Goal: Task Accomplishment & Management: Use online tool/utility

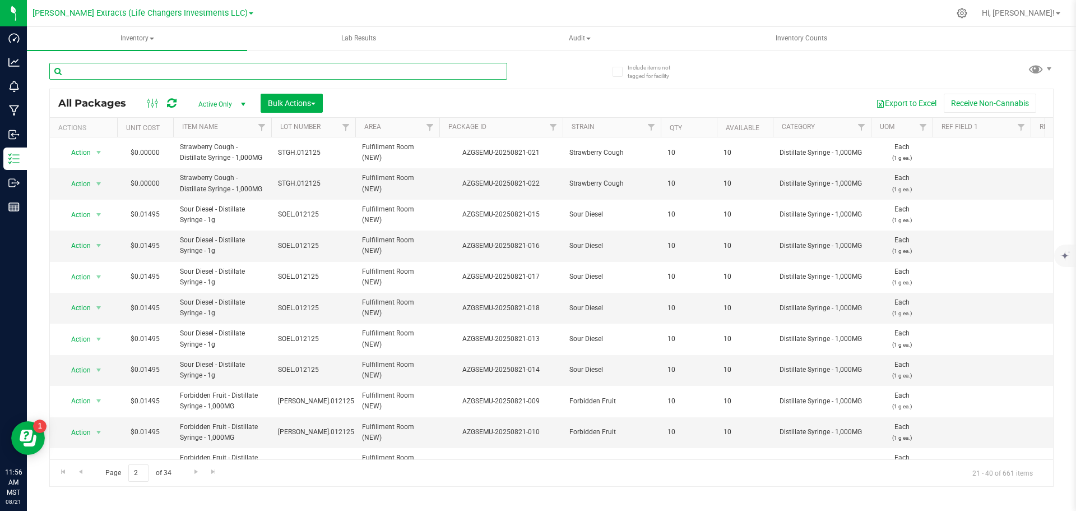
click at [163, 73] on input "text" at bounding box center [278, 71] width 458 height 17
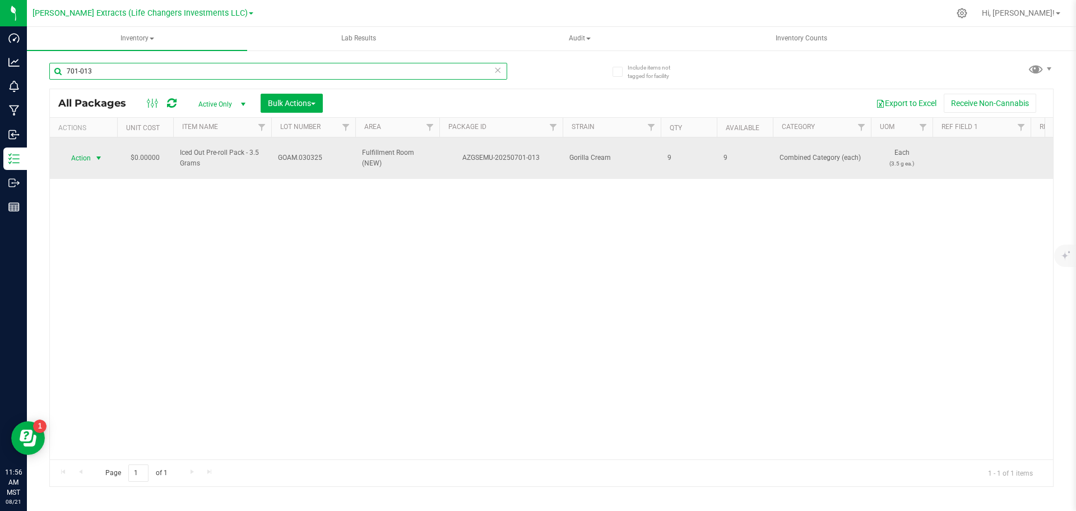
type input "701-013"
click at [92, 152] on span "select" at bounding box center [99, 158] width 14 height 16
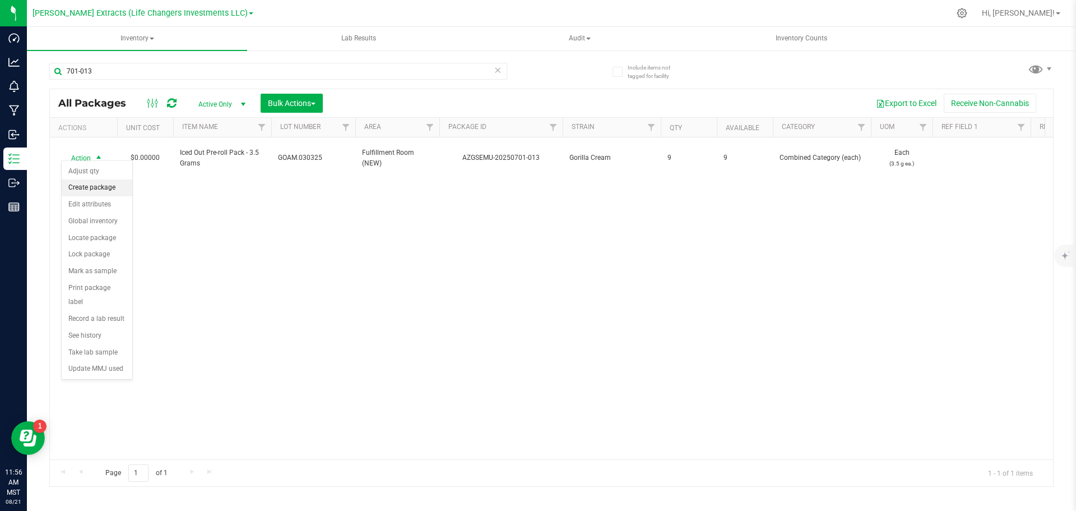
click at [81, 186] on li "Create package" at bounding box center [97, 187] width 71 height 17
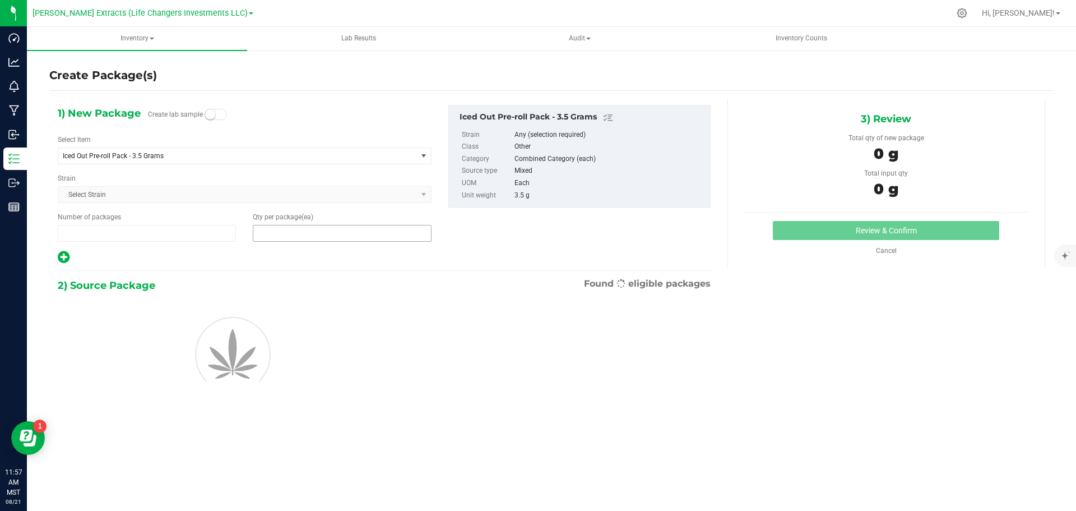
type input "1"
type input "0"
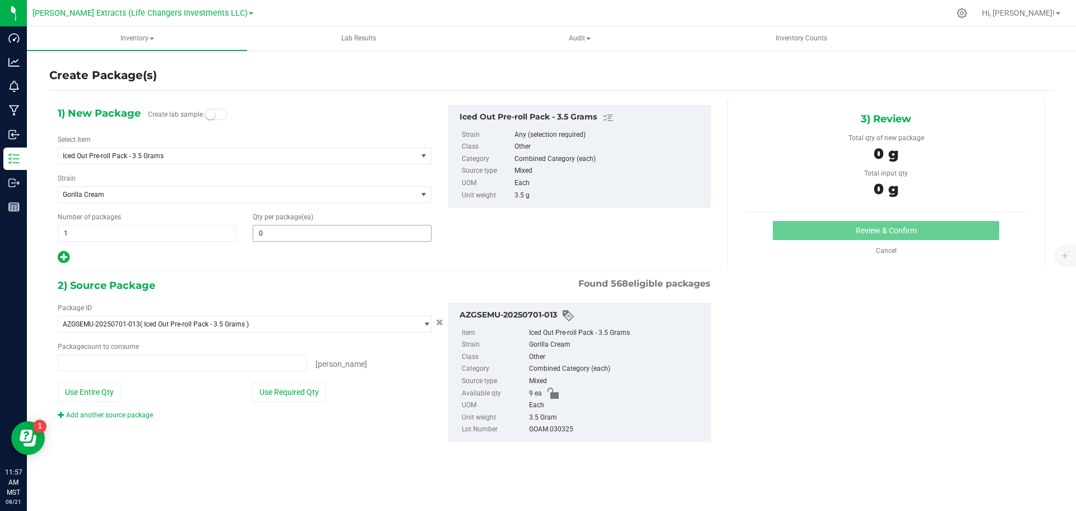
click at [274, 234] on input "0" at bounding box center [341, 233] width 177 height 16
type input "0 ea"
type input "4"
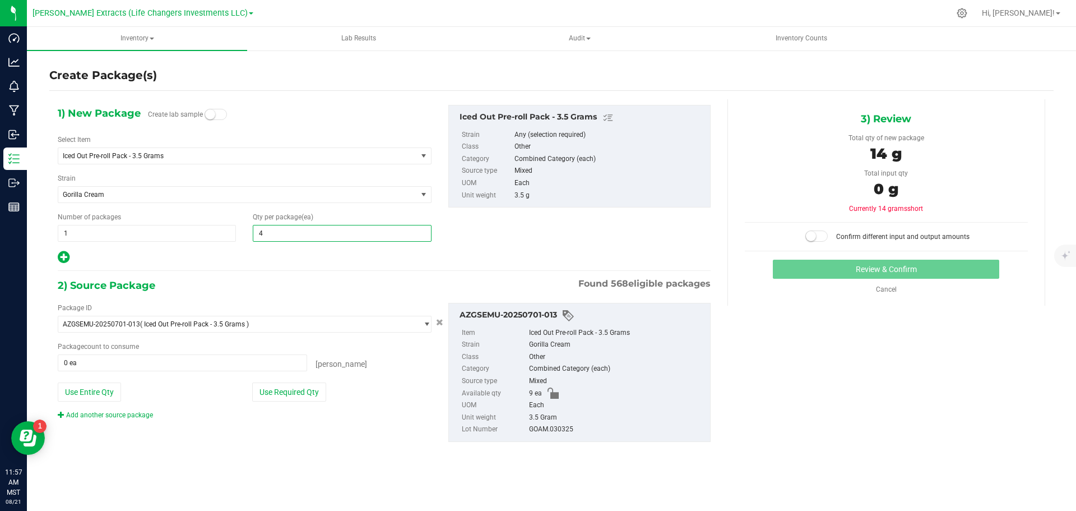
click at [62, 256] on icon at bounding box center [64, 257] width 12 height 14
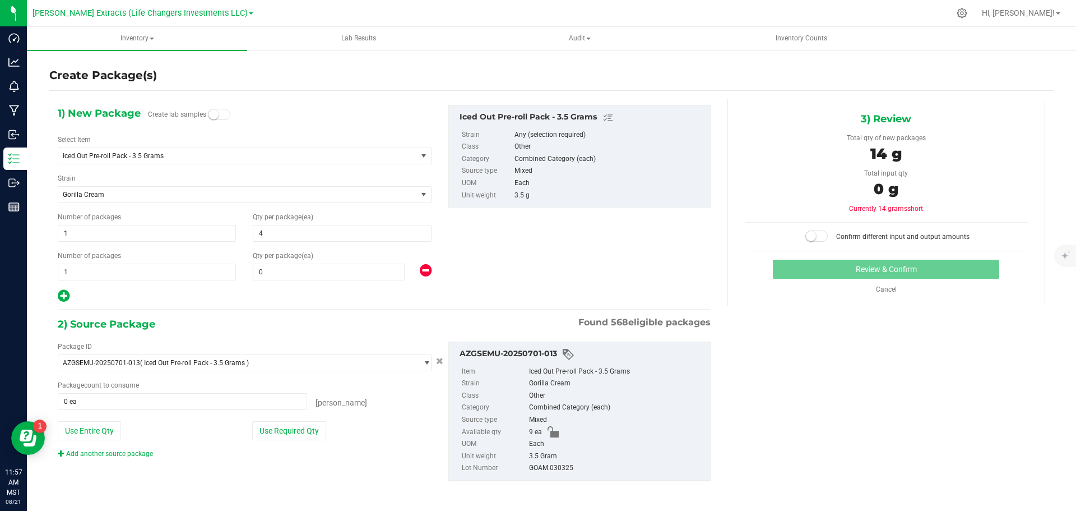
type input "4"
click at [290, 276] on span "0 0" at bounding box center [329, 271] width 152 height 17
type input "5"
drag, startPoint x: 379, startPoint y: 444, endPoint x: 351, endPoint y: 439, distance: 28.4
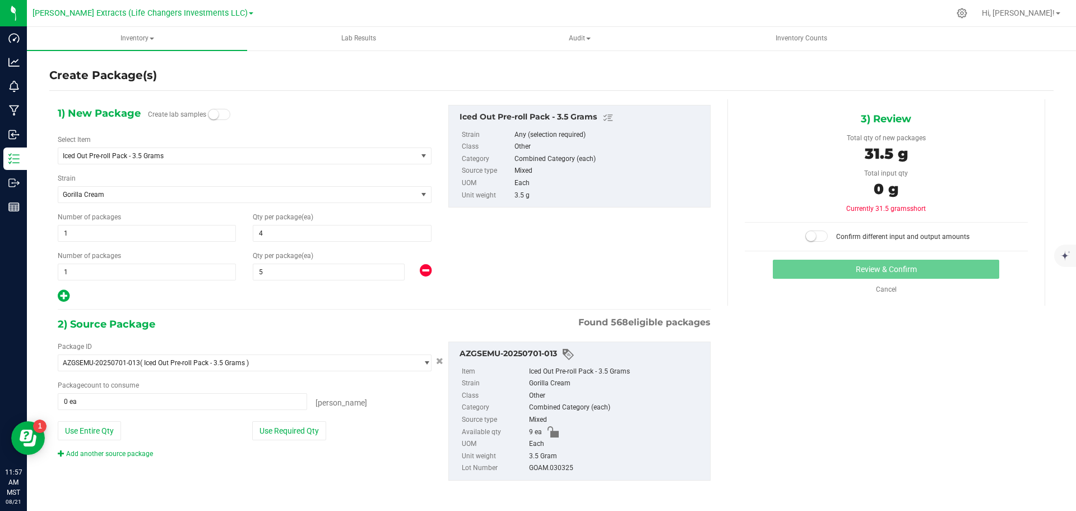
click at [378, 444] on div "Package ID AZGSEMU-20250701-013 ( Iced Out Pre-roll Pack - 3.5 Grams ) AZGSEMU-…" at bounding box center [244, 399] width 391 height 117
click at [304, 430] on button "Use Required Qty" at bounding box center [289, 430] width 74 height 19
type input "9 ea"
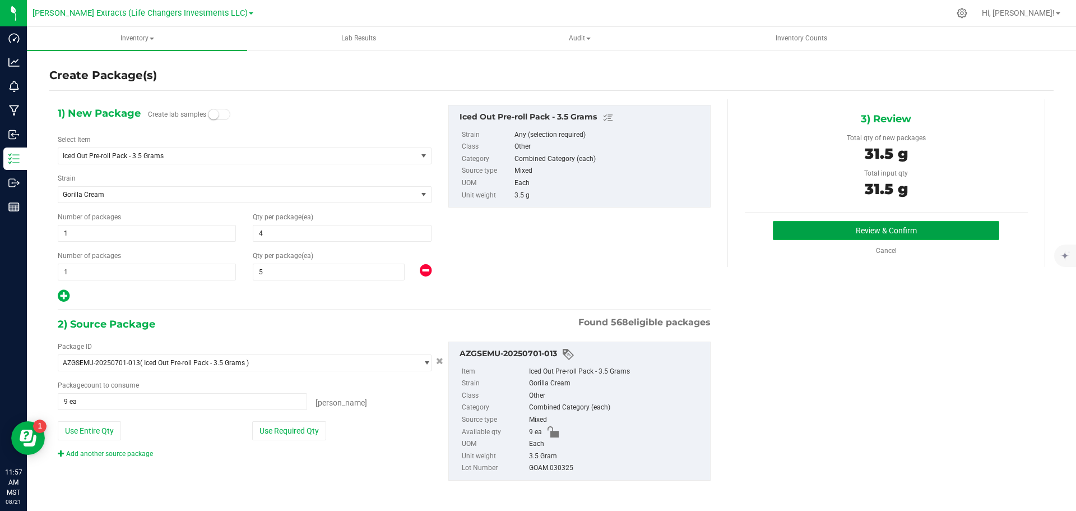
click at [813, 228] on button "Review & Confirm" at bounding box center [886, 230] width 226 height 19
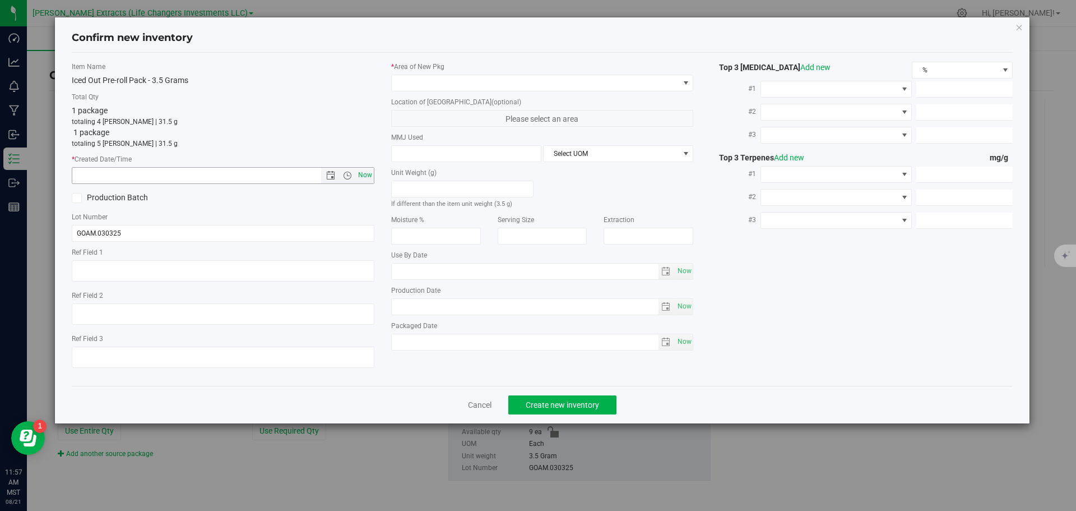
click at [367, 175] on span "Now" at bounding box center [364, 175] width 19 height 16
type input "[DATE] 11:57 AM"
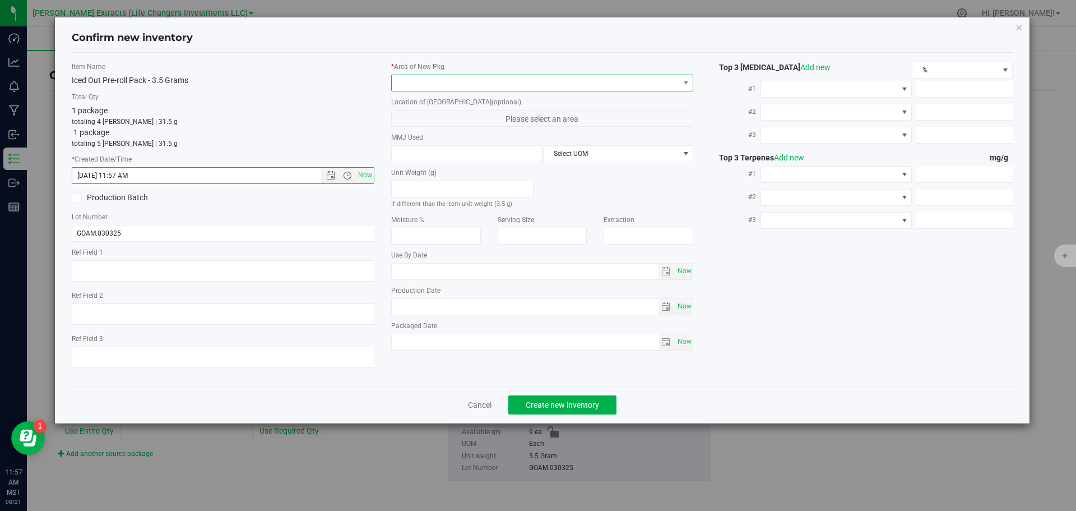
click at [433, 86] on span at bounding box center [536, 83] width 288 height 16
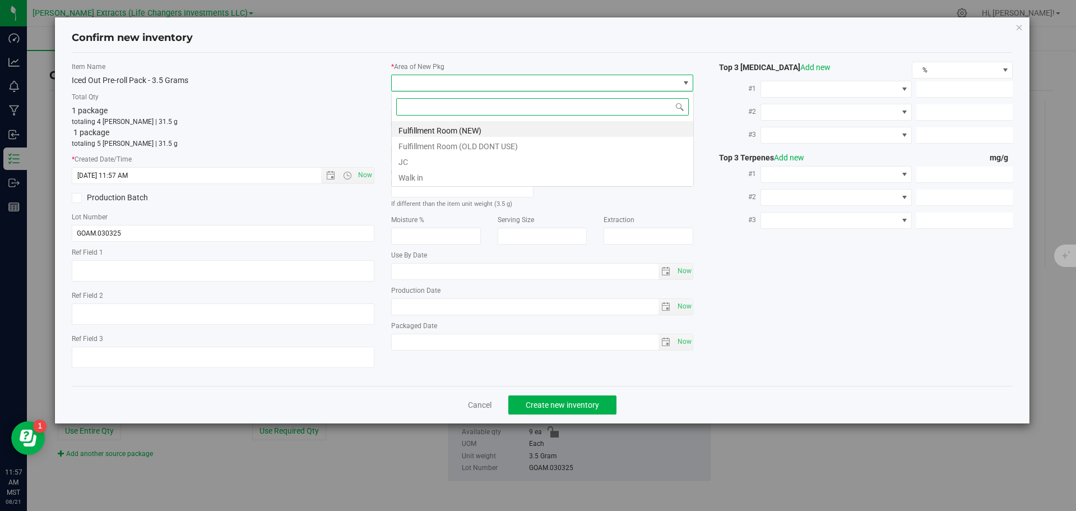
scroll to position [17, 303]
click at [437, 129] on li "Fulfillment Room (NEW)" at bounding box center [543, 129] width 302 height 16
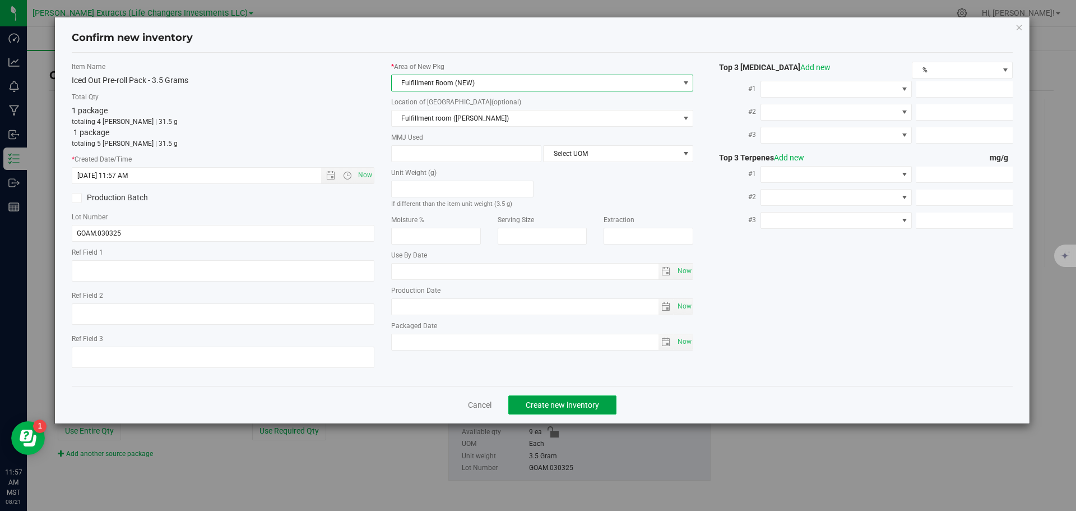
click at [518, 407] on button "Create new inventory" at bounding box center [562, 404] width 108 height 19
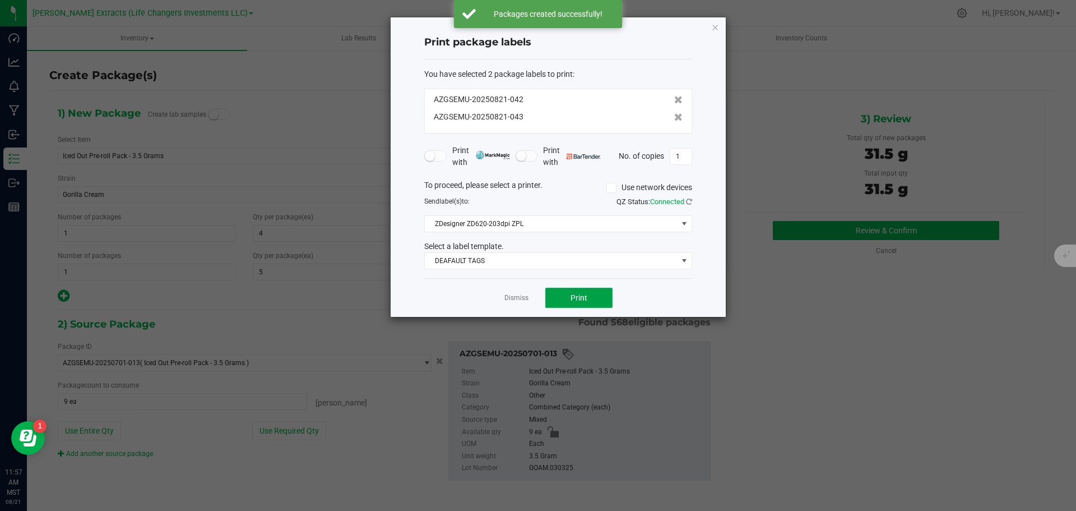
click at [573, 298] on span "Print" at bounding box center [579, 297] width 17 height 9
click at [714, 29] on icon "button" at bounding box center [715, 26] width 8 height 13
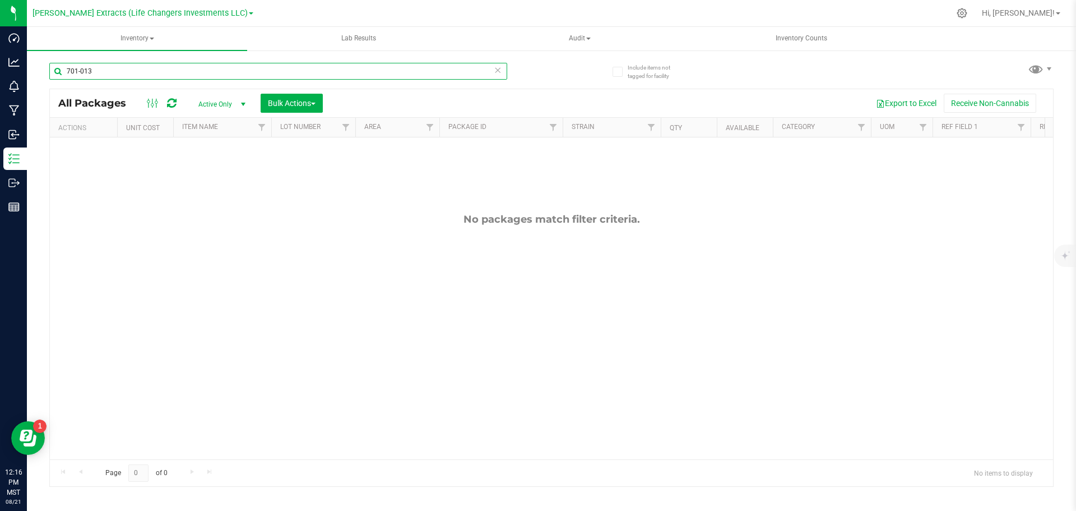
drag, startPoint x: 99, startPoint y: 75, endPoint x: 52, endPoint y: 62, distance: 48.1
click at [53, 68] on input "701-013" at bounding box center [278, 71] width 458 height 17
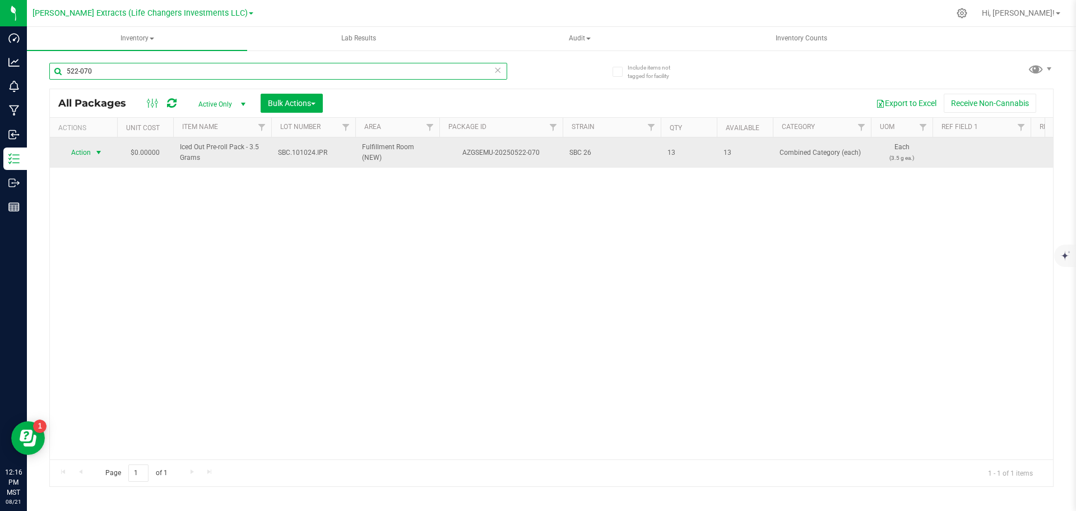
type input "522-070"
click at [76, 151] on span "Action" at bounding box center [76, 153] width 30 height 16
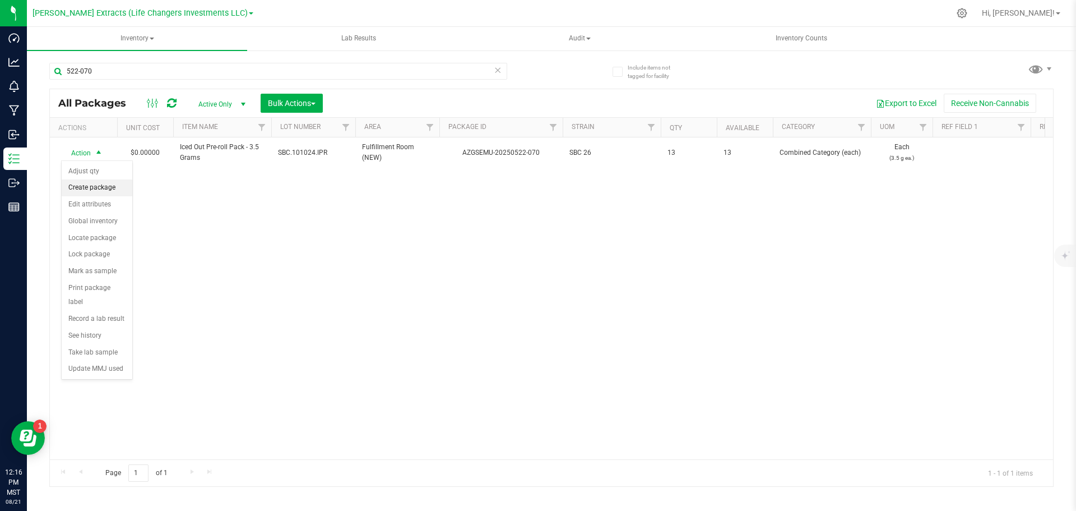
click at [91, 183] on li "Create package" at bounding box center [97, 187] width 71 height 17
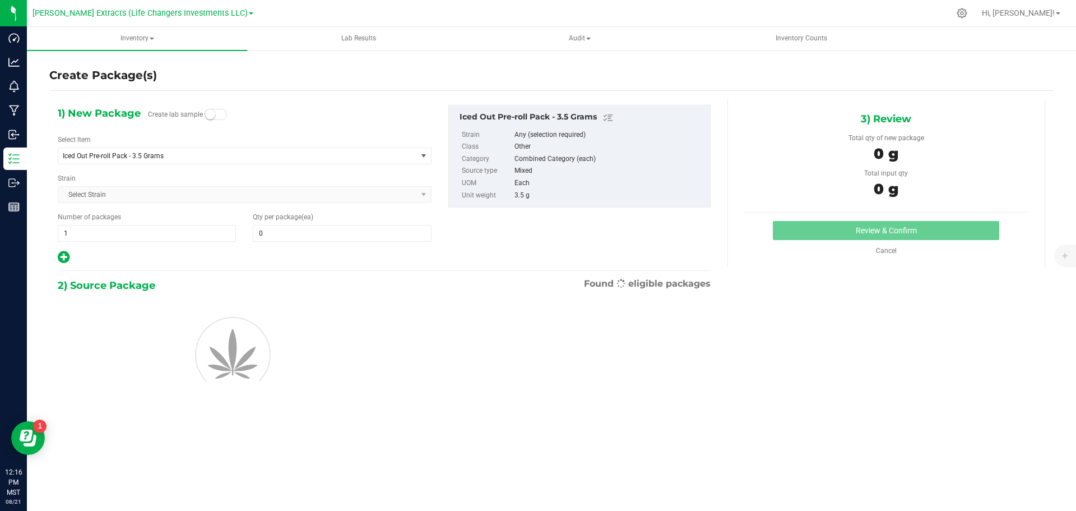
type input "0"
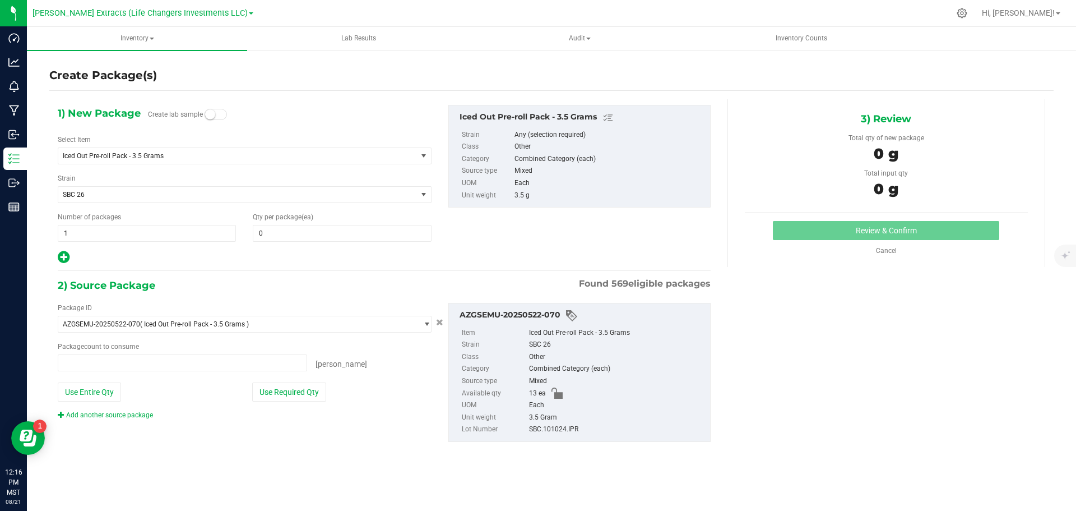
type input "0 ea"
click at [291, 233] on span "0 0" at bounding box center [342, 233] width 178 height 17
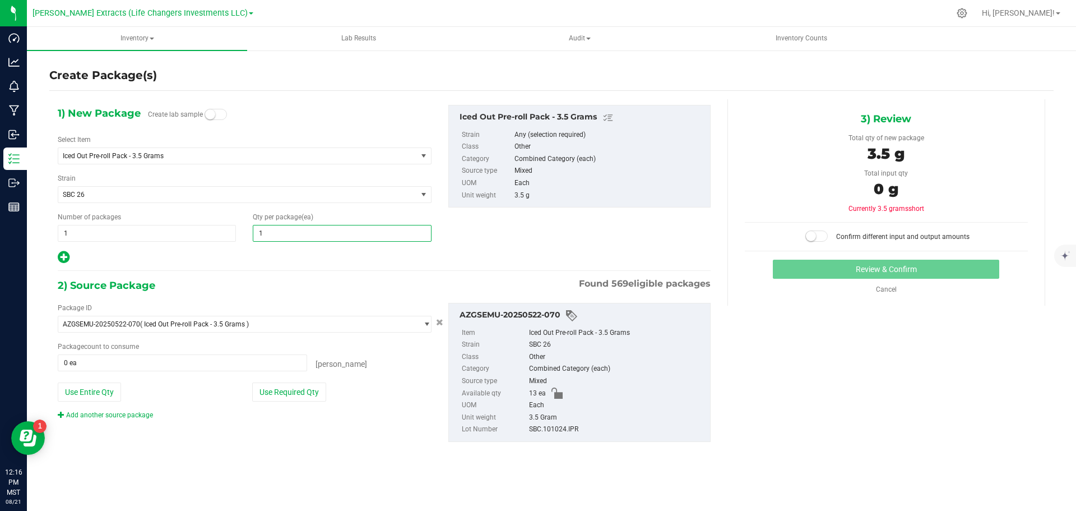
type input "10"
click at [60, 260] on icon at bounding box center [64, 257] width 12 height 14
type input "10"
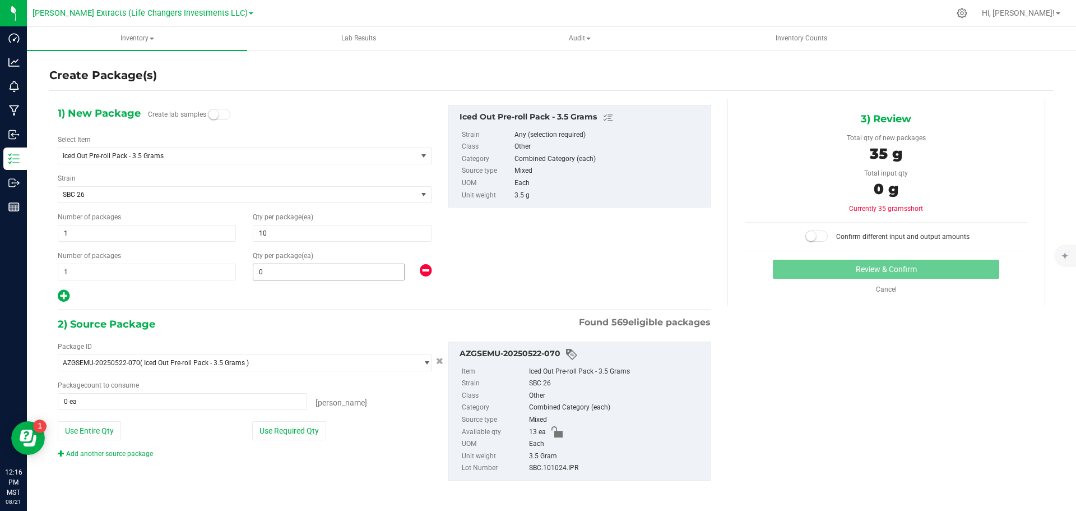
click at [289, 277] on span "0 0" at bounding box center [329, 271] width 152 height 17
type input "3"
click at [348, 425] on div "Use Required Qty" at bounding box center [341, 430] width 179 height 19
click at [287, 424] on button "Use Required Qty" at bounding box center [289, 430] width 74 height 19
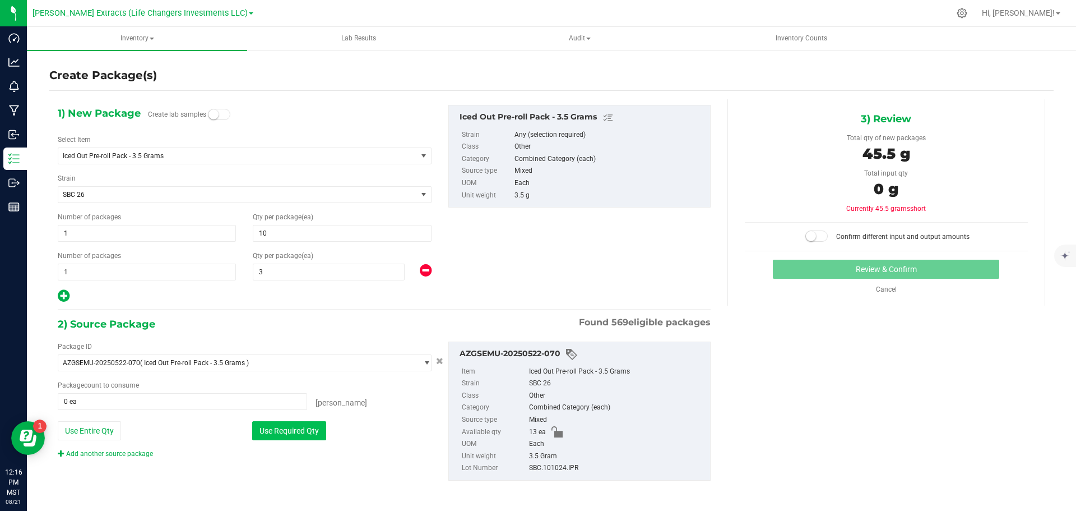
type input "13 ea"
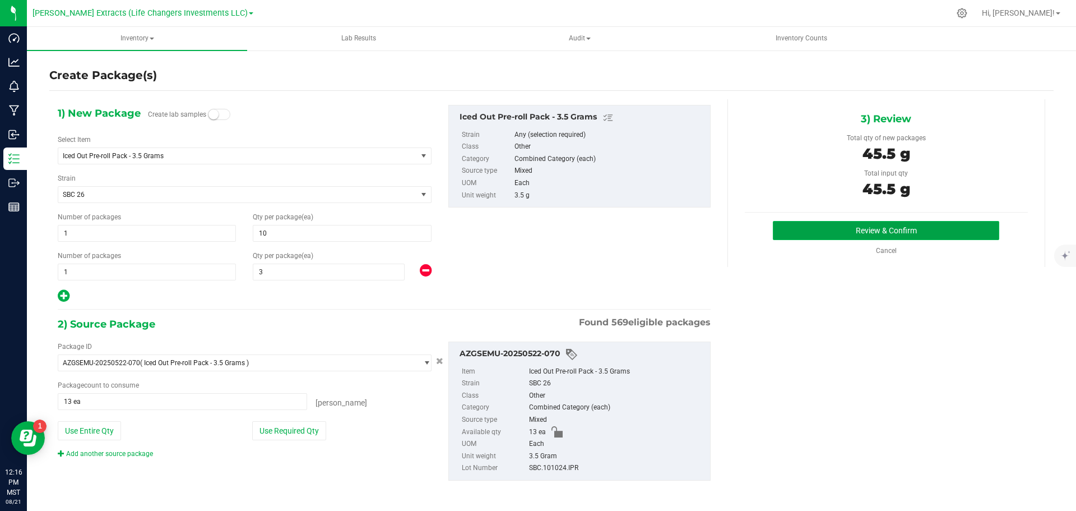
click at [883, 233] on button "Review & Confirm" at bounding box center [886, 230] width 226 height 19
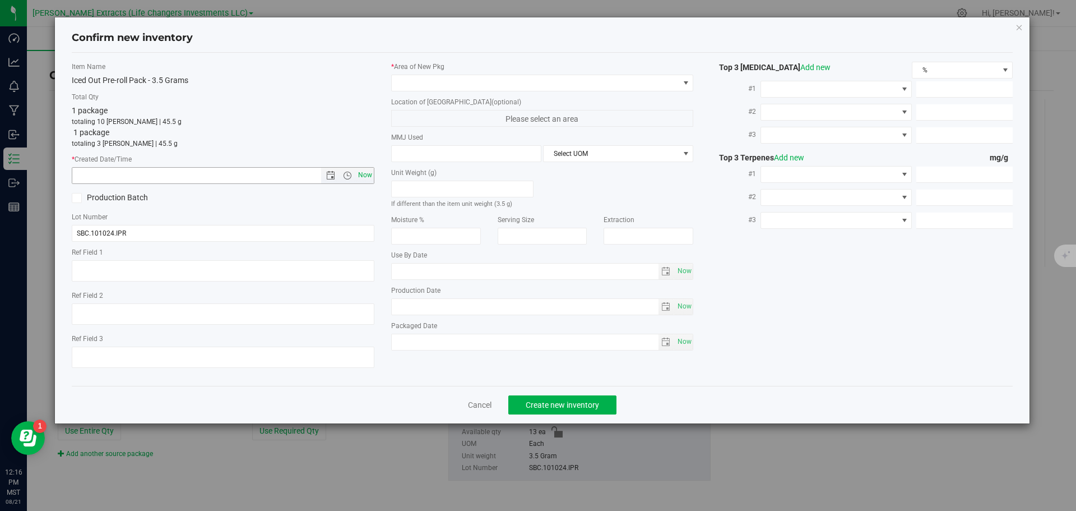
click at [369, 172] on span "Now" at bounding box center [364, 175] width 19 height 16
type input "[DATE] 12:17 PM"
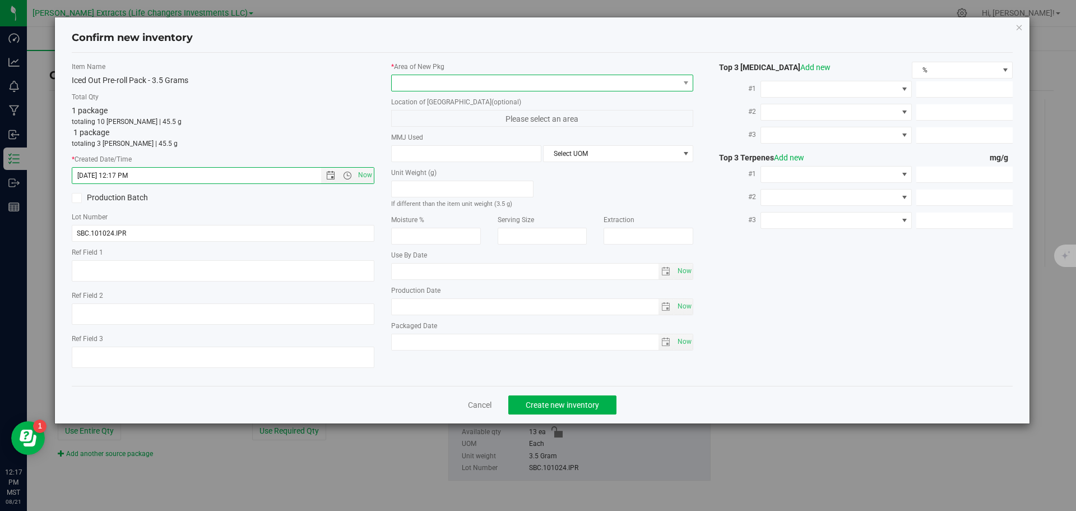
click at [506, 78] on span at bounding box center [536, 83] width 288 height 16
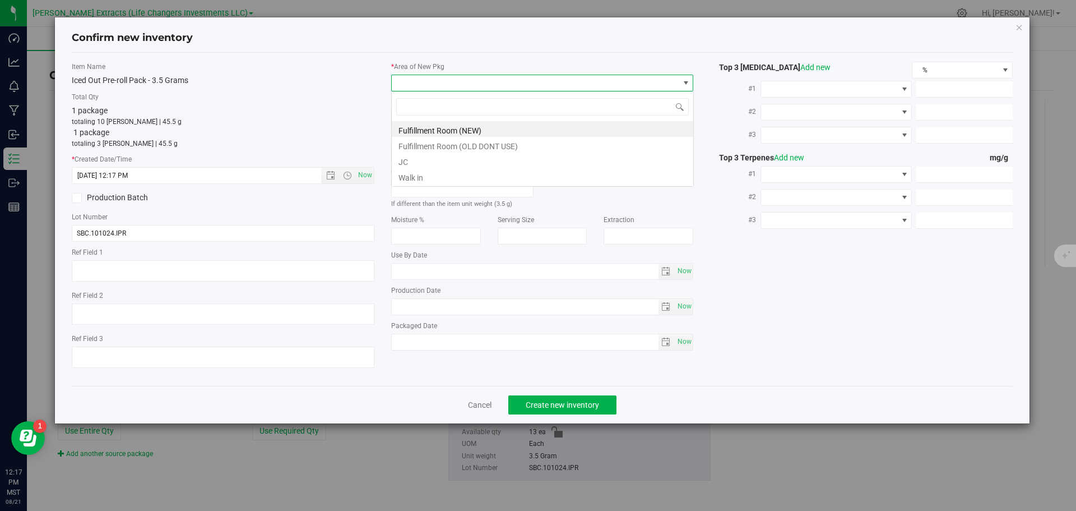
scroll to position [17, 303]
click at [420, 131] on li "Fulfillment Room (NEW)" at bounding box center [543, 129] width 302 height 16
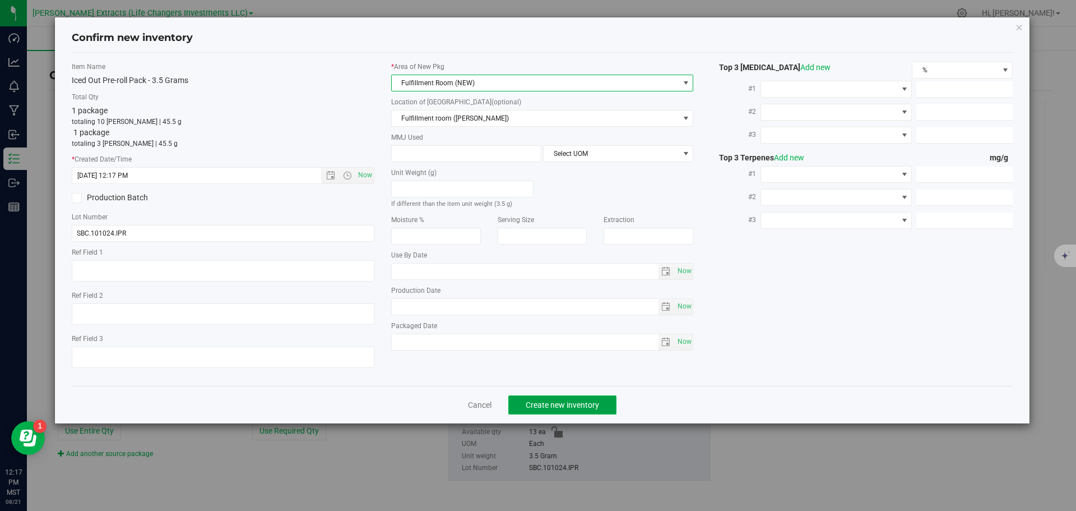
click at [549, 399] on button "Create new inventory" at bounding box center [562, 404] width 108 height 19
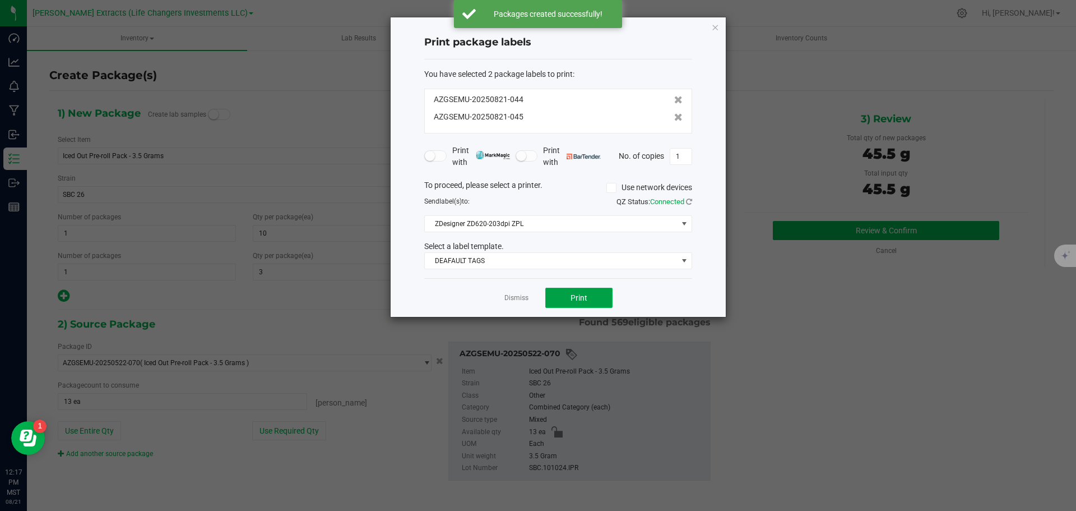
click at [584, 300] on span "Print" at bounding box center [579, 297] width 17 height 9
click at [716, 26] on icon "button" at bounding box center [715, 26] width 8 height 13
